Goal: Information Seeking & Learning: Learn about a topic

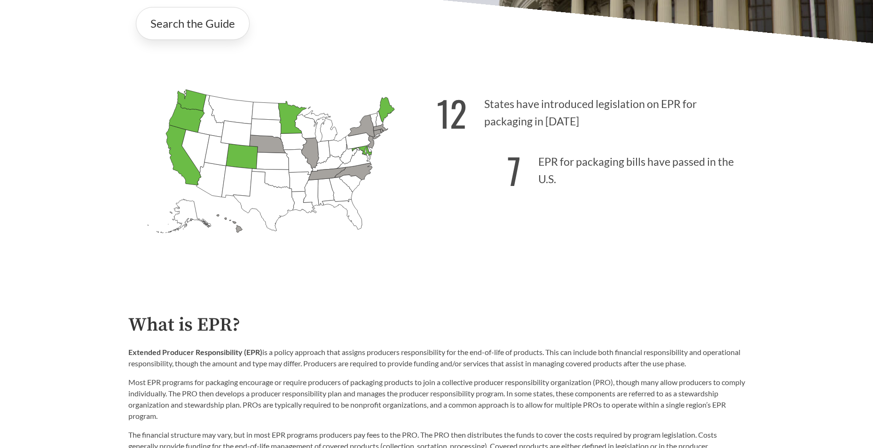
scroll to position [329, 0]
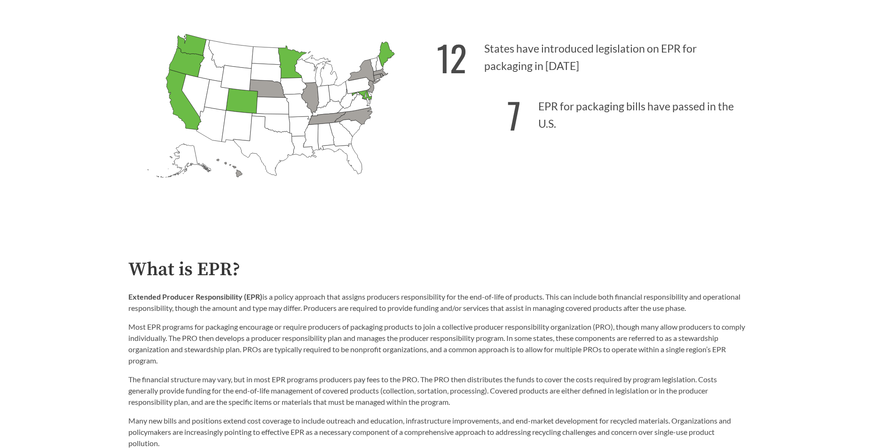
click at [184, 103] on icon "[US_STATE] Passed: 1" at bounding box center [183, 100] width 35 height 60
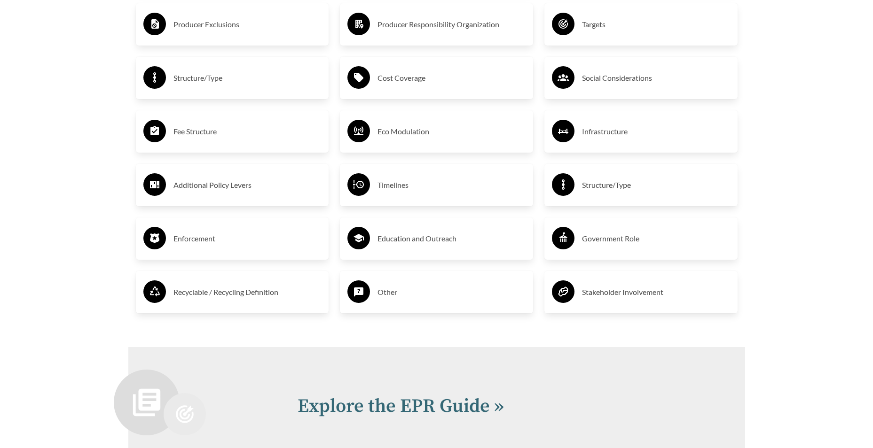
scroll to position [1739, 0]
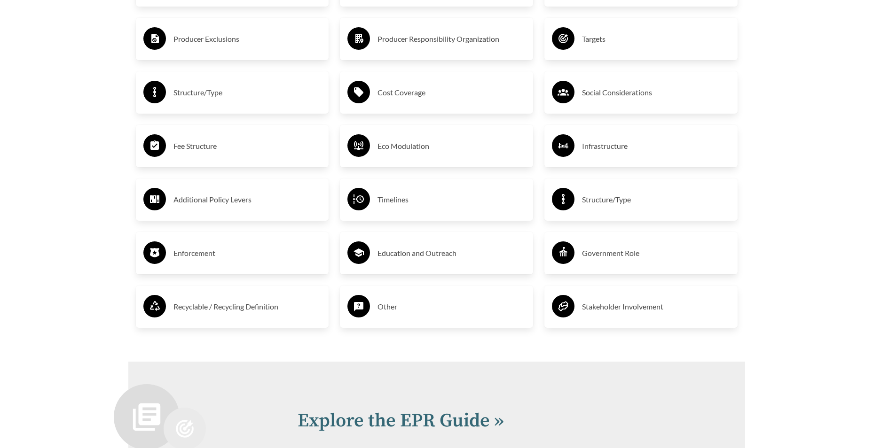
click at [231, 137] on div "Fee Structure" at bounding box center [232, 146] width 178 height 27
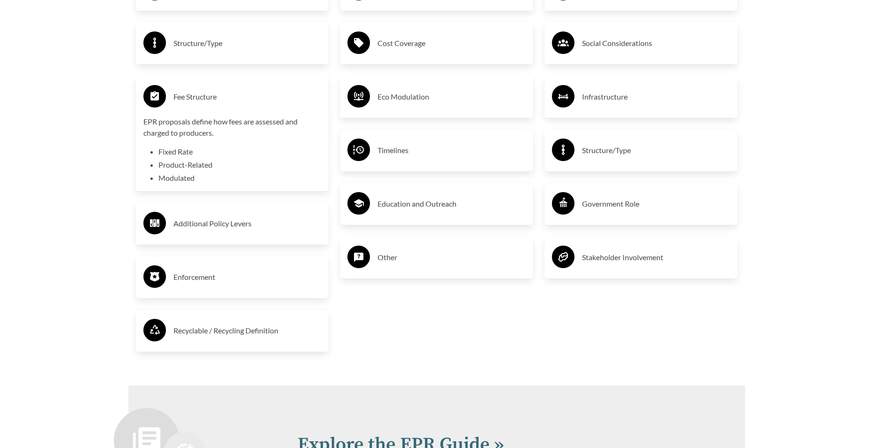
scroll to position [2123, 0]
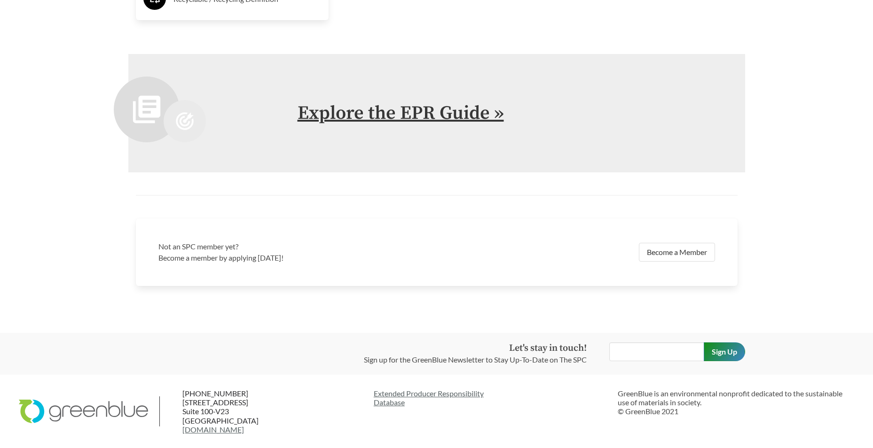
click at [340, 101] on h2 "Explore the EPR Guide »" at bounding box center [510, 113] width 425 height 28
click at [344, 108] on link "Explore the EPR Guide »" at bounding box center [401, 114] width 206 height 24
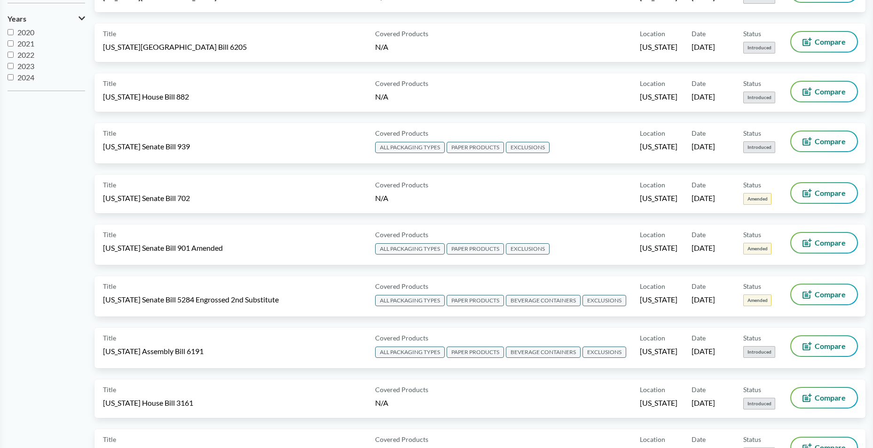
scroll to position [329, 0]
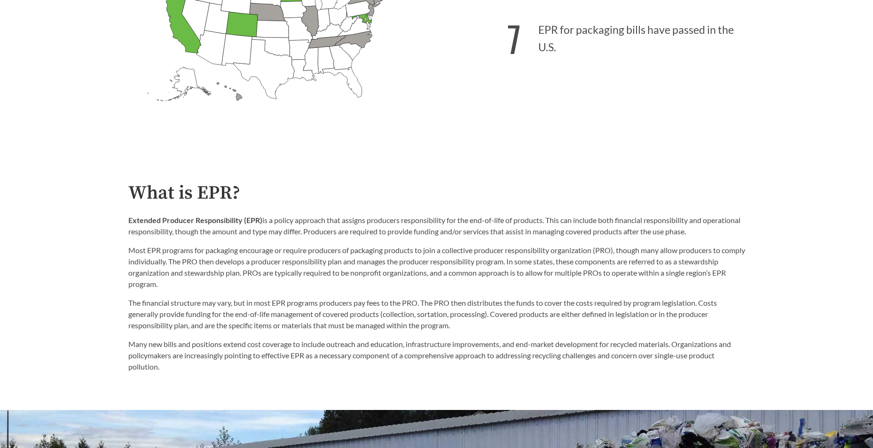
scroll to position [423, 0]
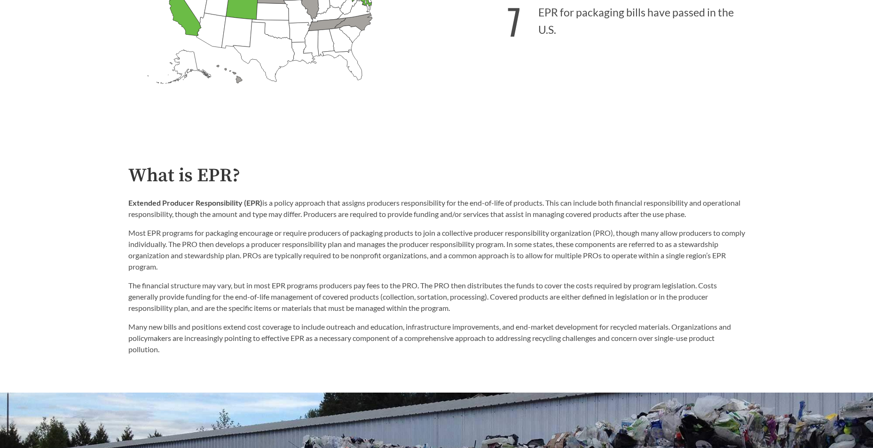
click at [183, 14] on icon "[US_STATE] Passed: 1" at bounding box center [183, 6] width 35 height 60
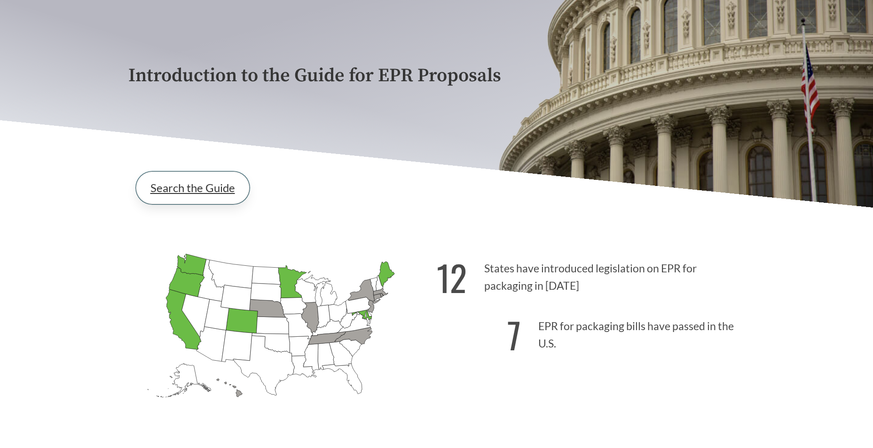
scroll to position [0, 0]
